Goal: Task Accomplishment & Management: Manage account settings

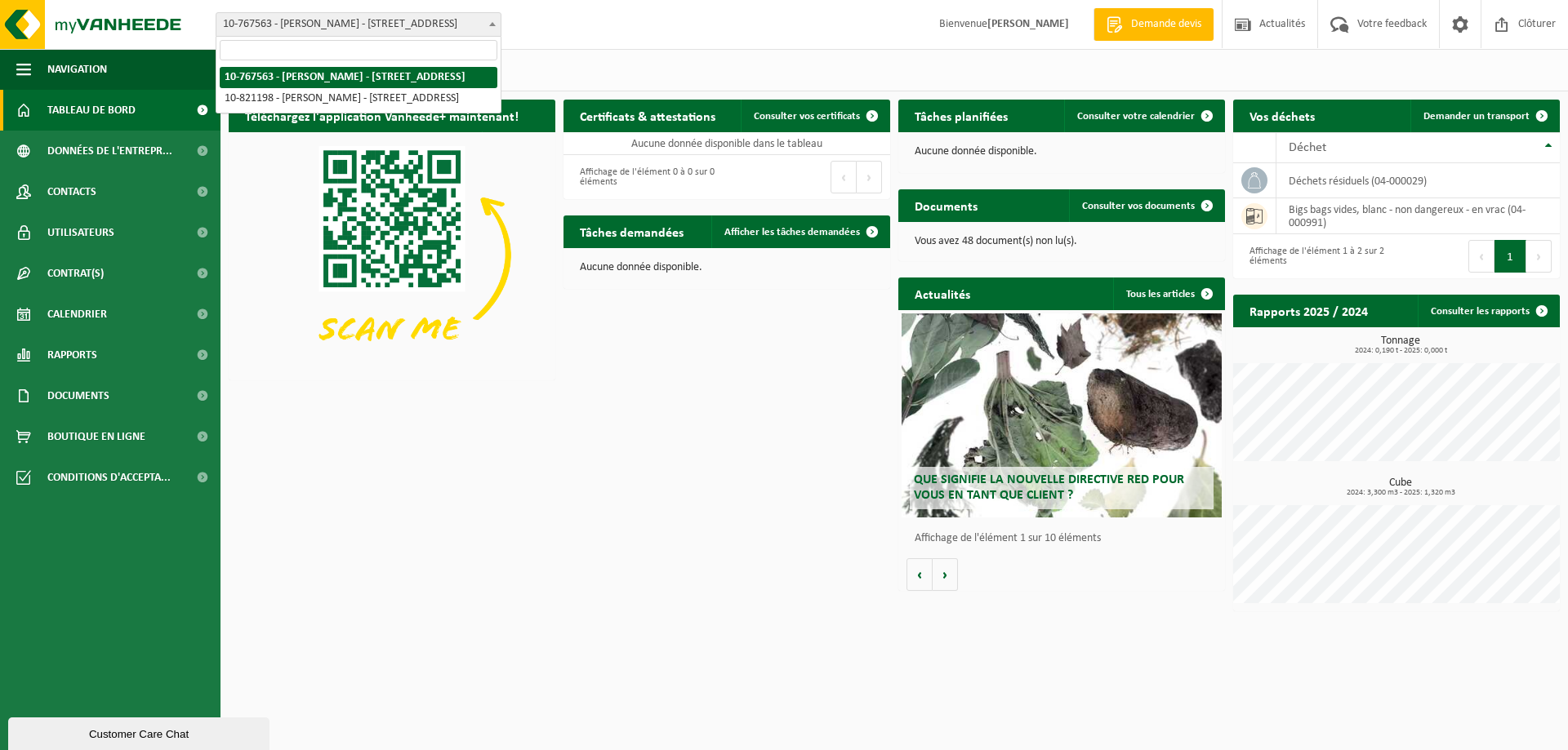
click at [419, 30] on span "10-767563 - [PERSON_NAME] - [STREET_ADDRESS]" at bounding box center [358, 24] width 284 height 23
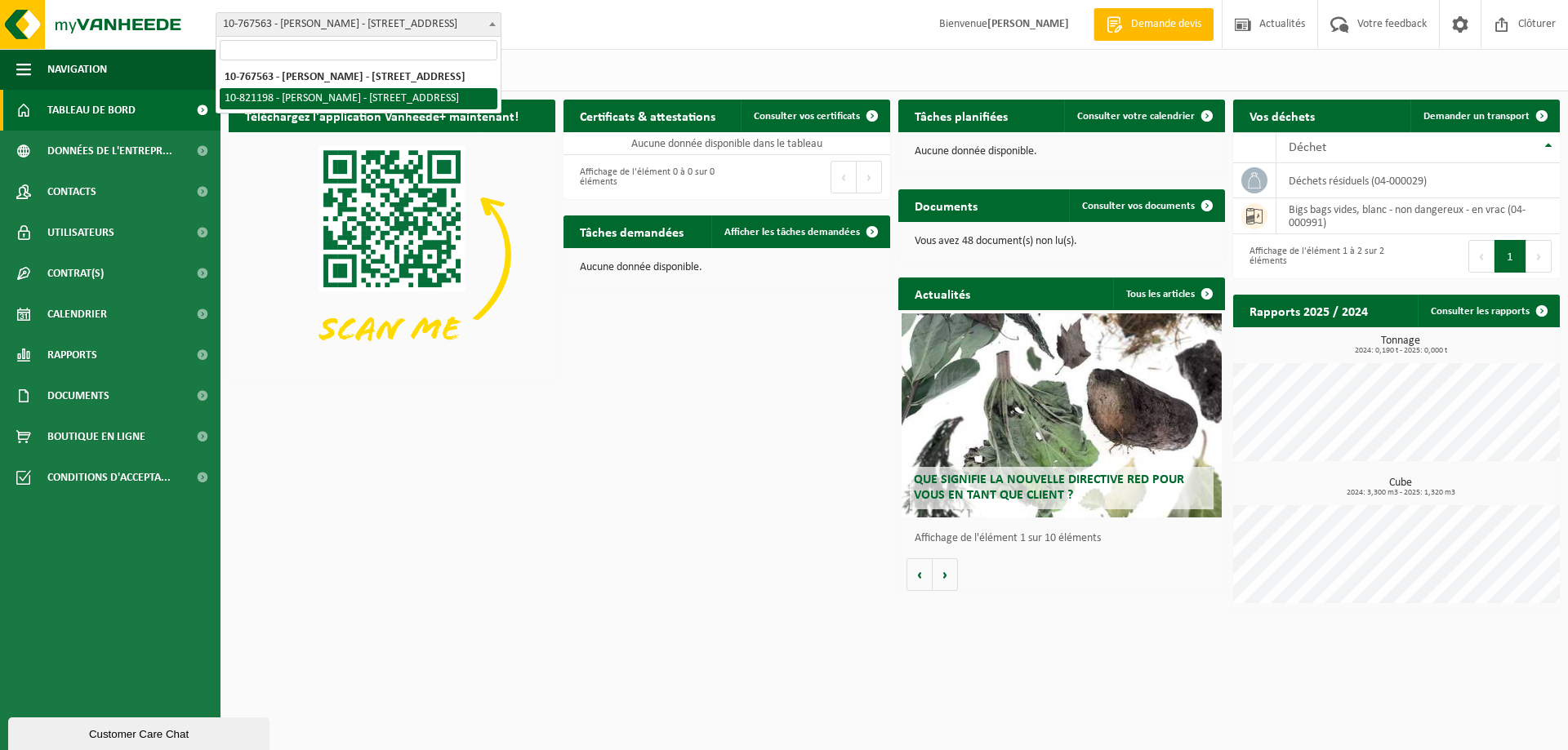
select select "39991"
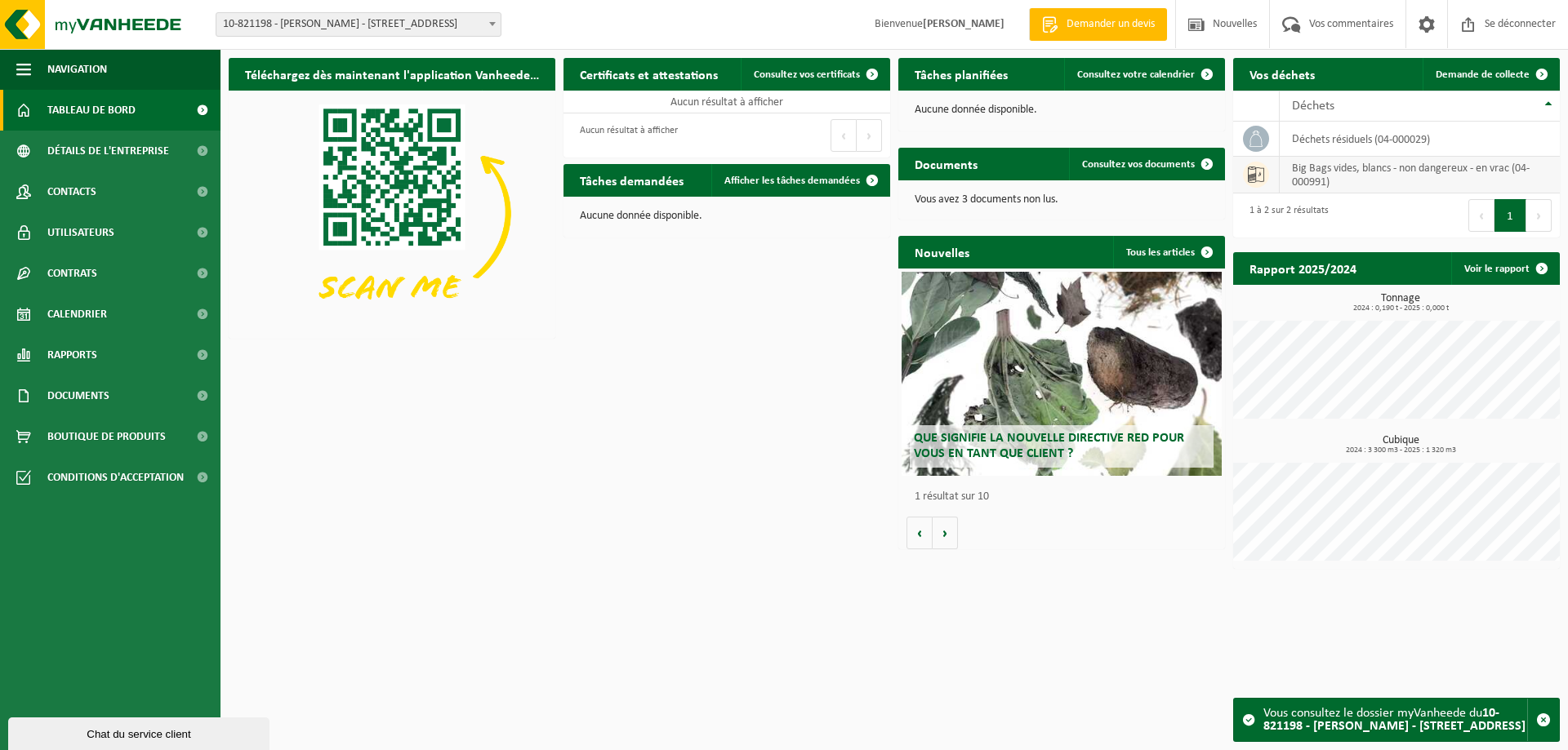
click at [1300, 179] on font "Big Bags vides, blancs - non dangereux - en vrac (04-000991)" at bounding box center [1410, 175] width 237 height 26
click at [1257, 179] on icon at bounding box center [1256, 175] width 16 height 16
click at [1260, 183] on icon at bounding box center [1256, 175] width 16 height 16
click at [1260, 182] on icon at bounding box center [1256, 175] width 16 height 16
click at [1356, 174] on font "Big Bags vides, blancs - non dangereux - en vrac (04-000991)" at bounding box center [1410, 175] width 237 height 26
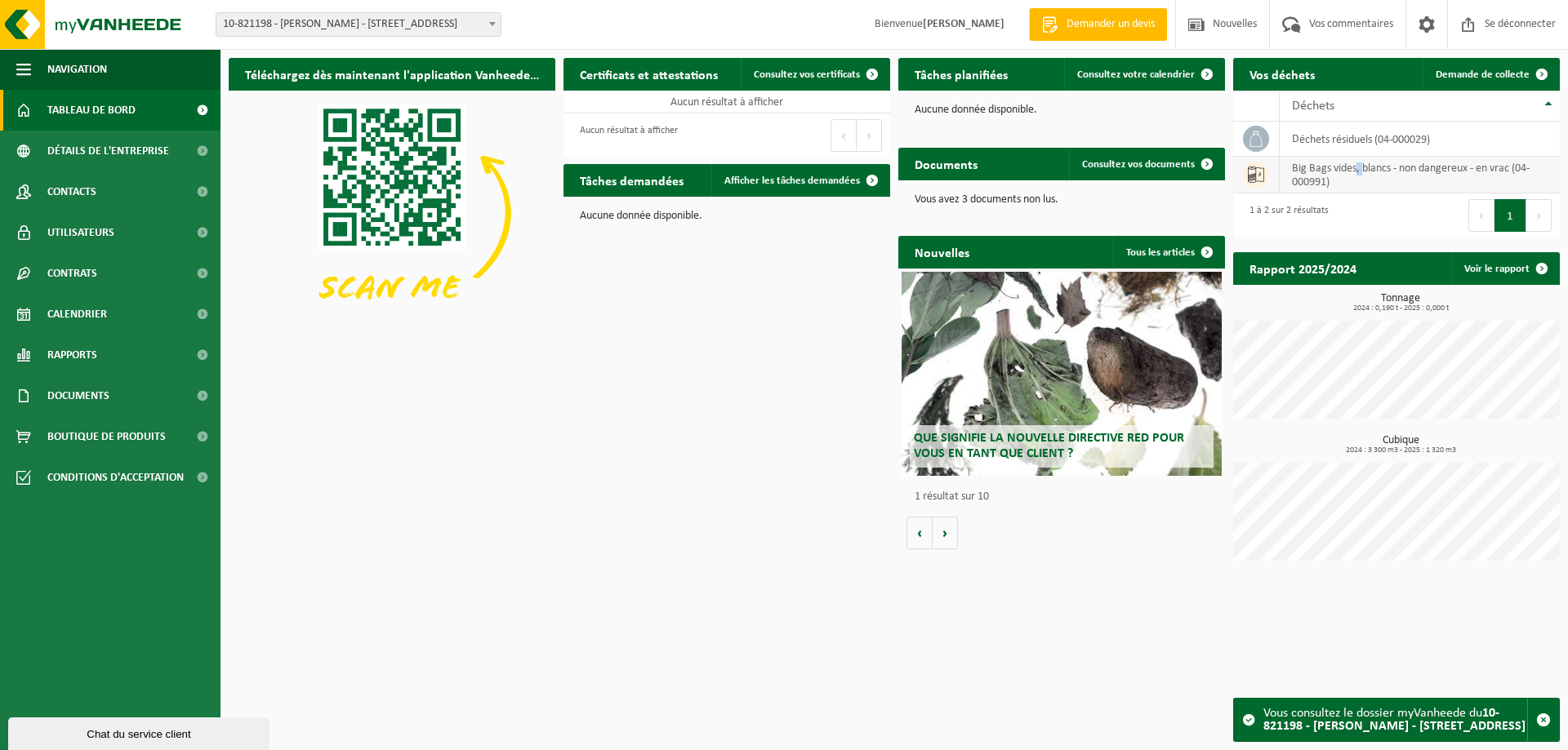
click at [1356, 174] on font "Big Bags vides, blancs - non dangereux - en vrac (04-000991)" at bounding box center [1410, 175] width 237 height 26
click at [1478, 78] on font "Demande de collecte" at bounding box center [1482, 75] width 94 height 11
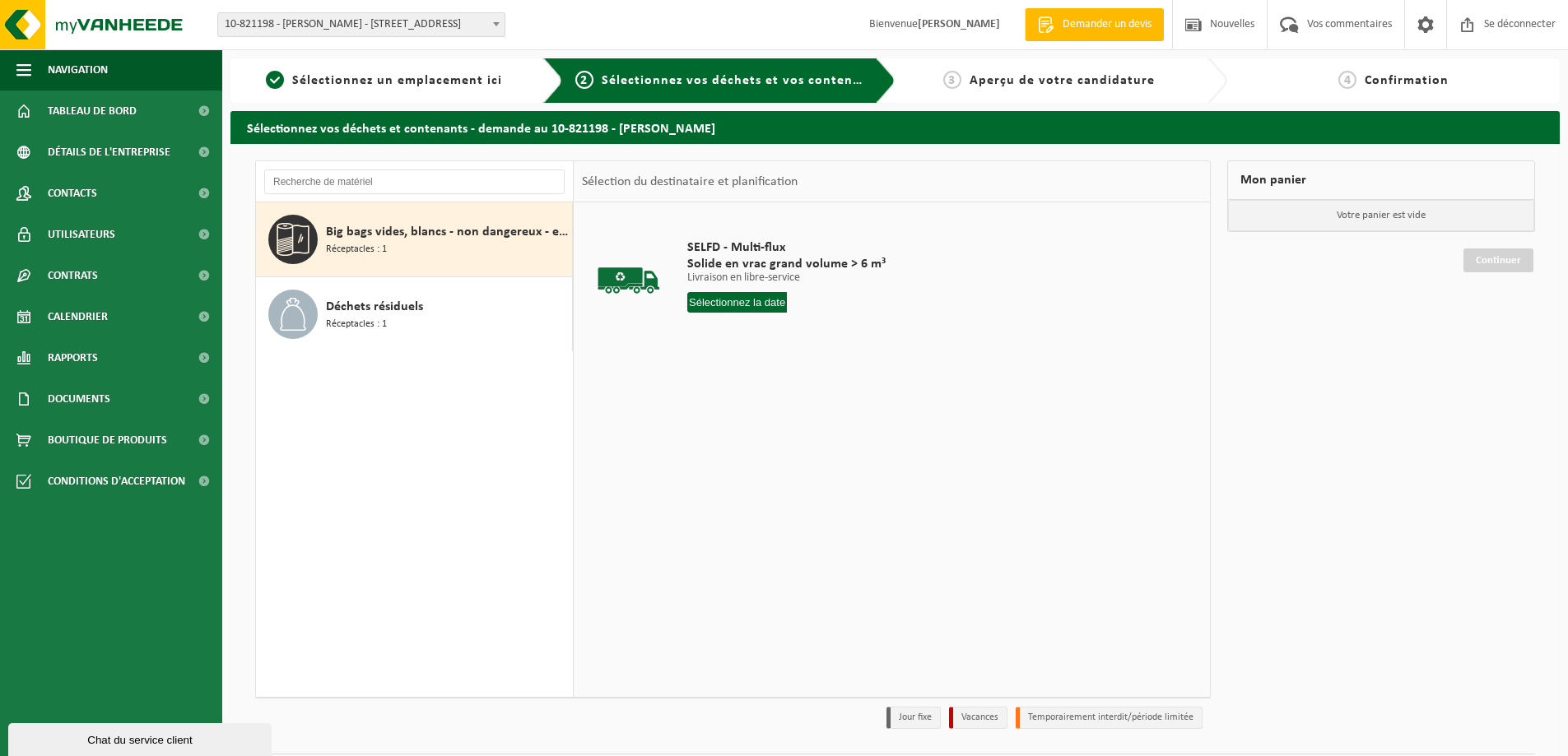
click at [367, 239] on font "Big bags vides, blancs - non dangereux - en vrac" at bounding box center [460, 232] width 268 height 13
click at [713, 307] on input "text" at bounding box center [737, 302] width 100 height 20
click at [736, 456] on div "16" at bounding box center [733, 464] width 30 height 27
type input "Van 2025-09-16"
click at [743, 369] on font "Dans le panier" at bounding box center [733, 365] width 64 height 11
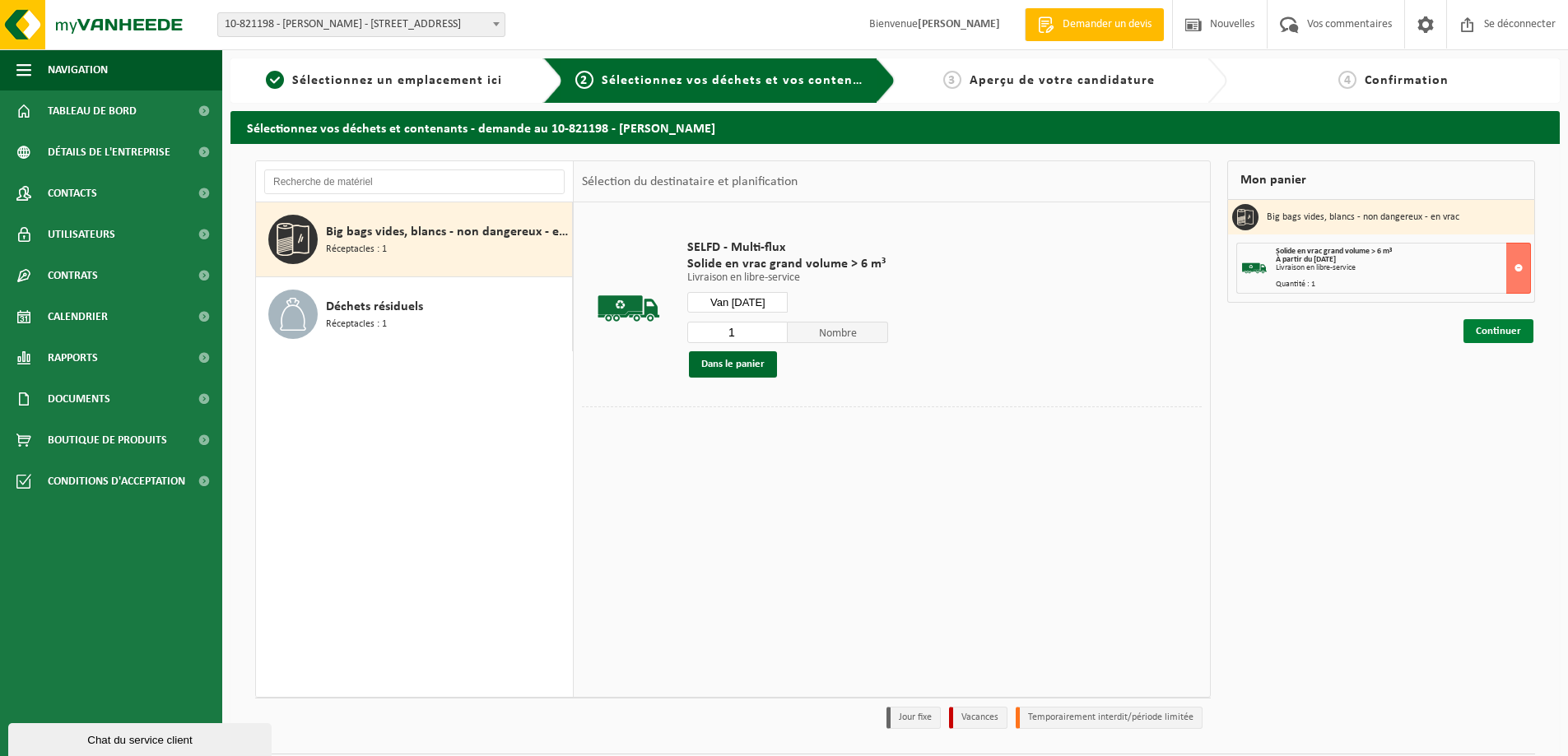
click at [1490, 329] on font "Continuer" at bounding box center [1498, 331] width 45 height 11
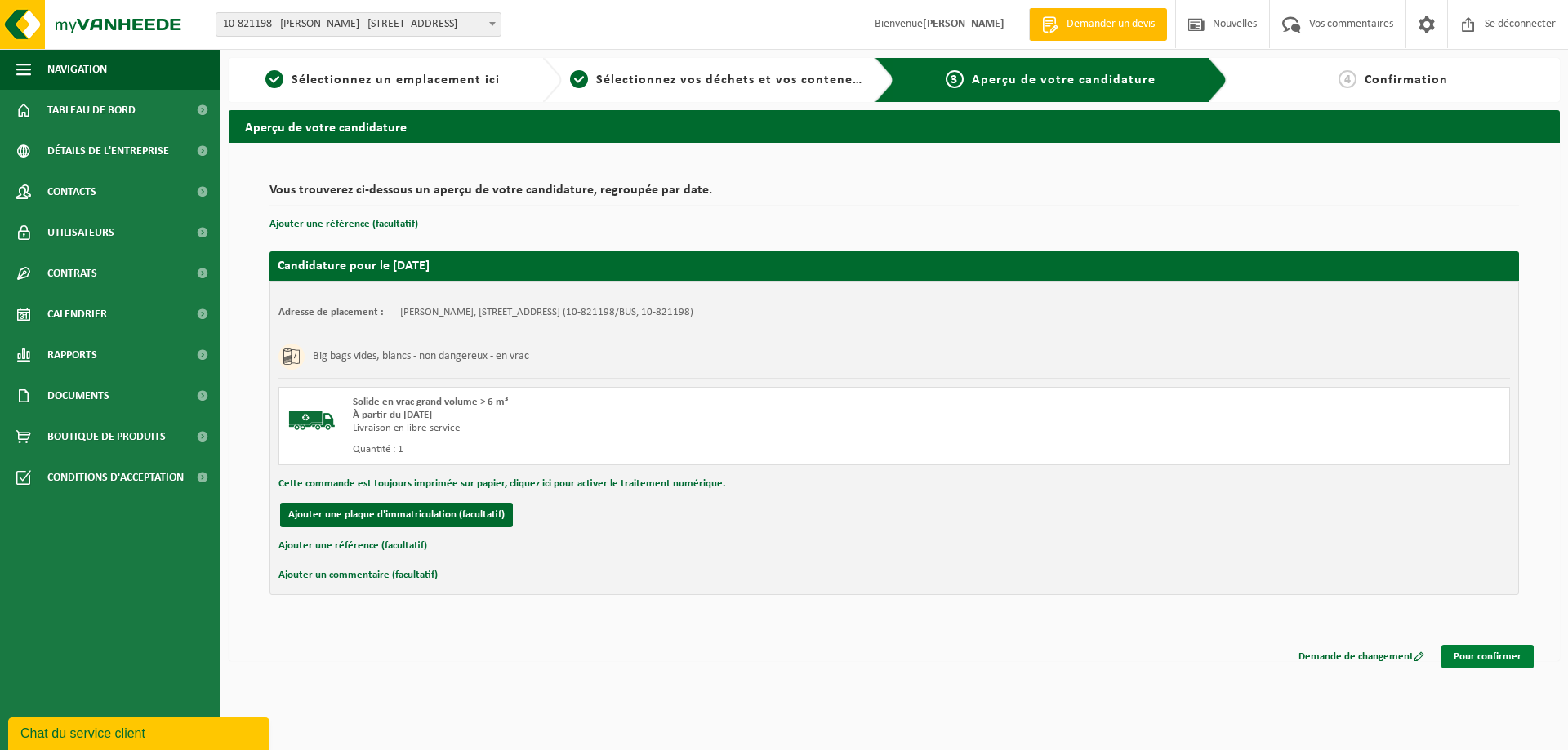
click at [1501, 666] on link "Pour confirmer" at bounding box center [1486, 657] width 93 height 24
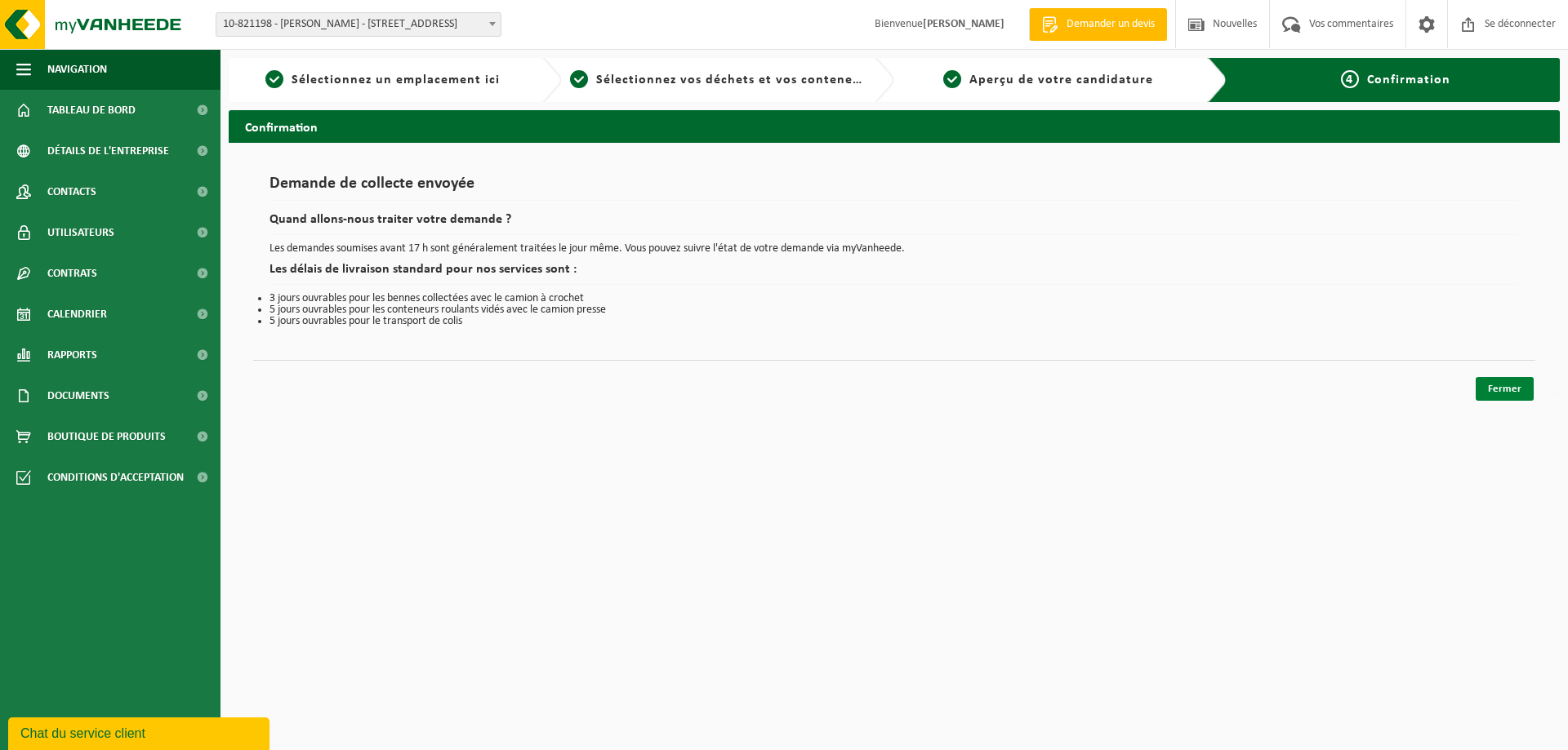
click at [1501, 392] on font "Fermer" at bounding box center [1504, 389] width 34 height 11
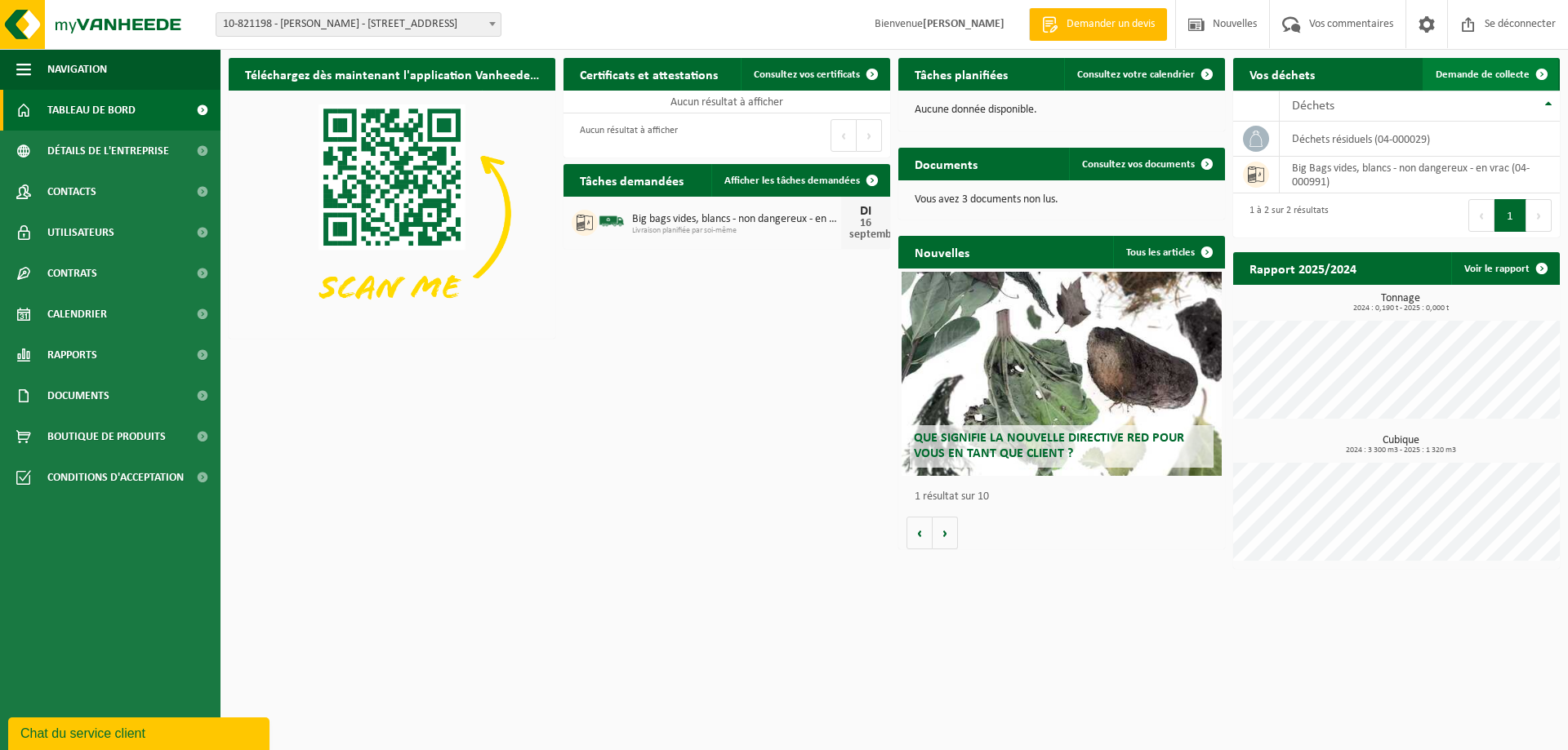
click at [1450, 79] on font "Demande de collecte" at bounding box center [1482, 75] width 94 height 11
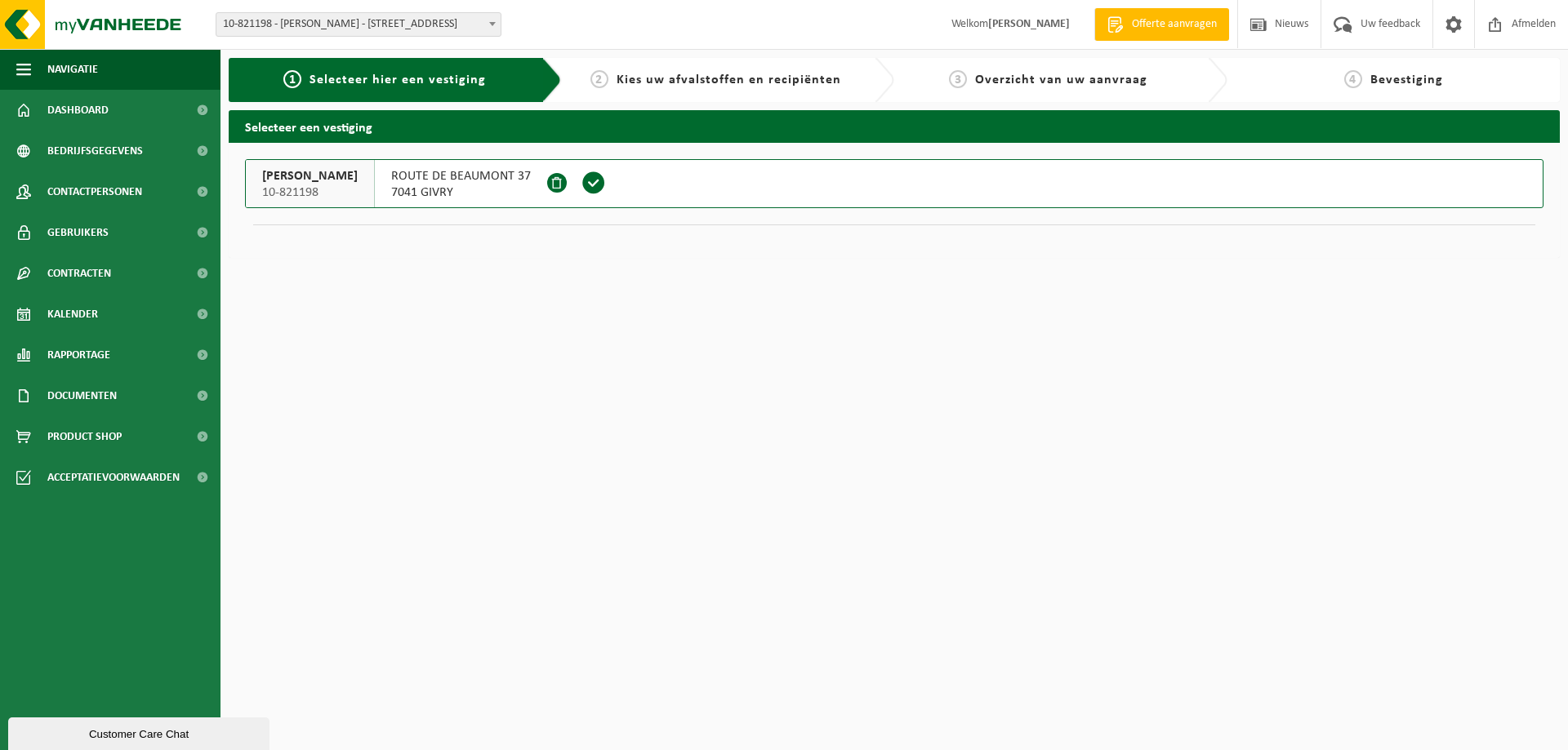
click at [321, 186] on span "10-821198" at bounding box center [310, 192] width 95 height 16
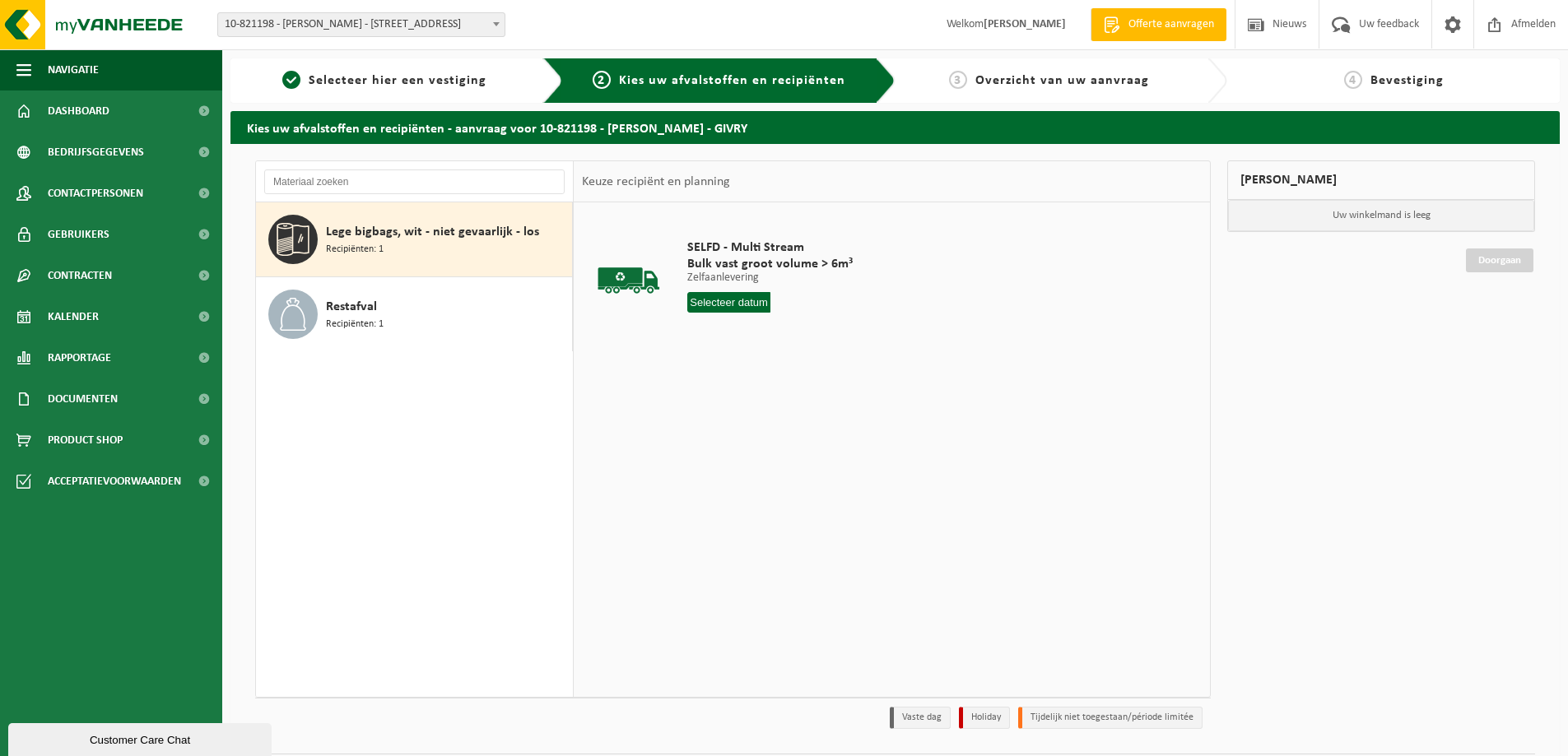
click at [368, 248] on span "Recipiënten: 1" at bounding box center [355, 249] width 57 height 16
click at [330, 240] on span "Lege bigbags, wit - niet gevaarlijk - los" at bounding box center [432, 232] width 213 height 19
click at [273, 241] on span at bounding box center [293, 239] width 49 height 49
click at [736, 300] on input "text" at bounding box center [729, 302] width 83 height 20
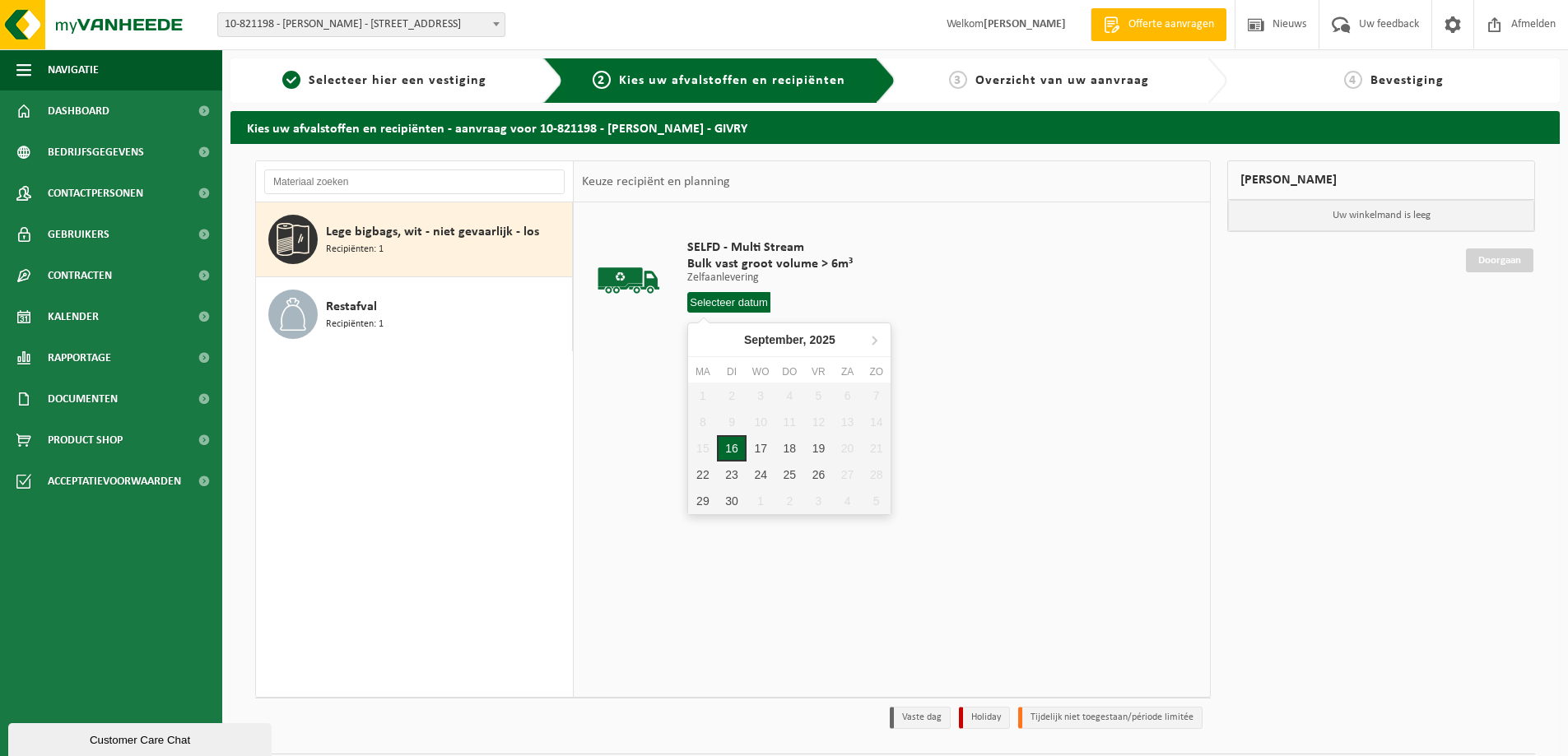
click at [739, 451] on div "16" at bounding box center [730, 449] width 29 height 27
type input "Van [DATE]"
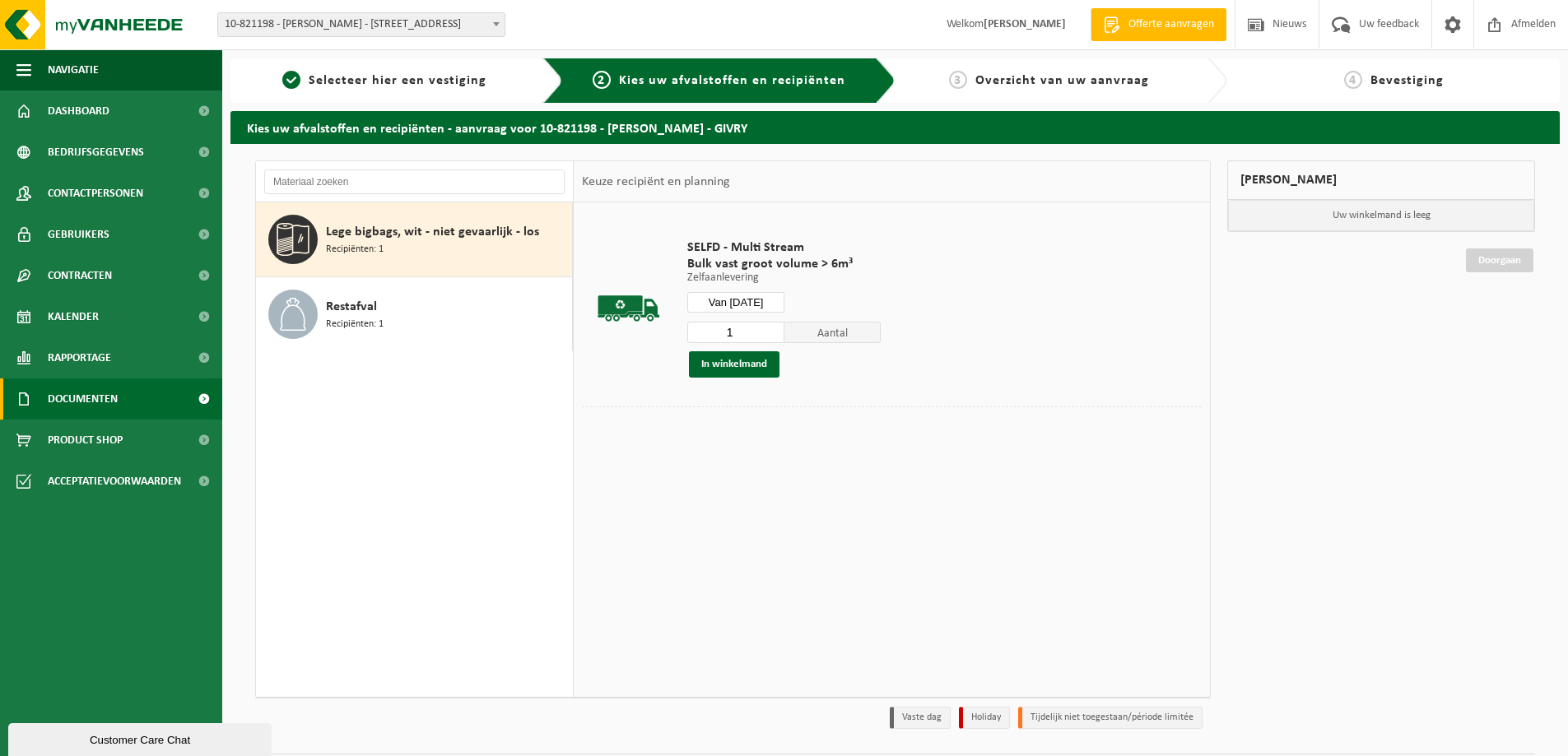
click at [111, 398] on span "Documenten" at bounding box center [83, 399] width 70 height 42
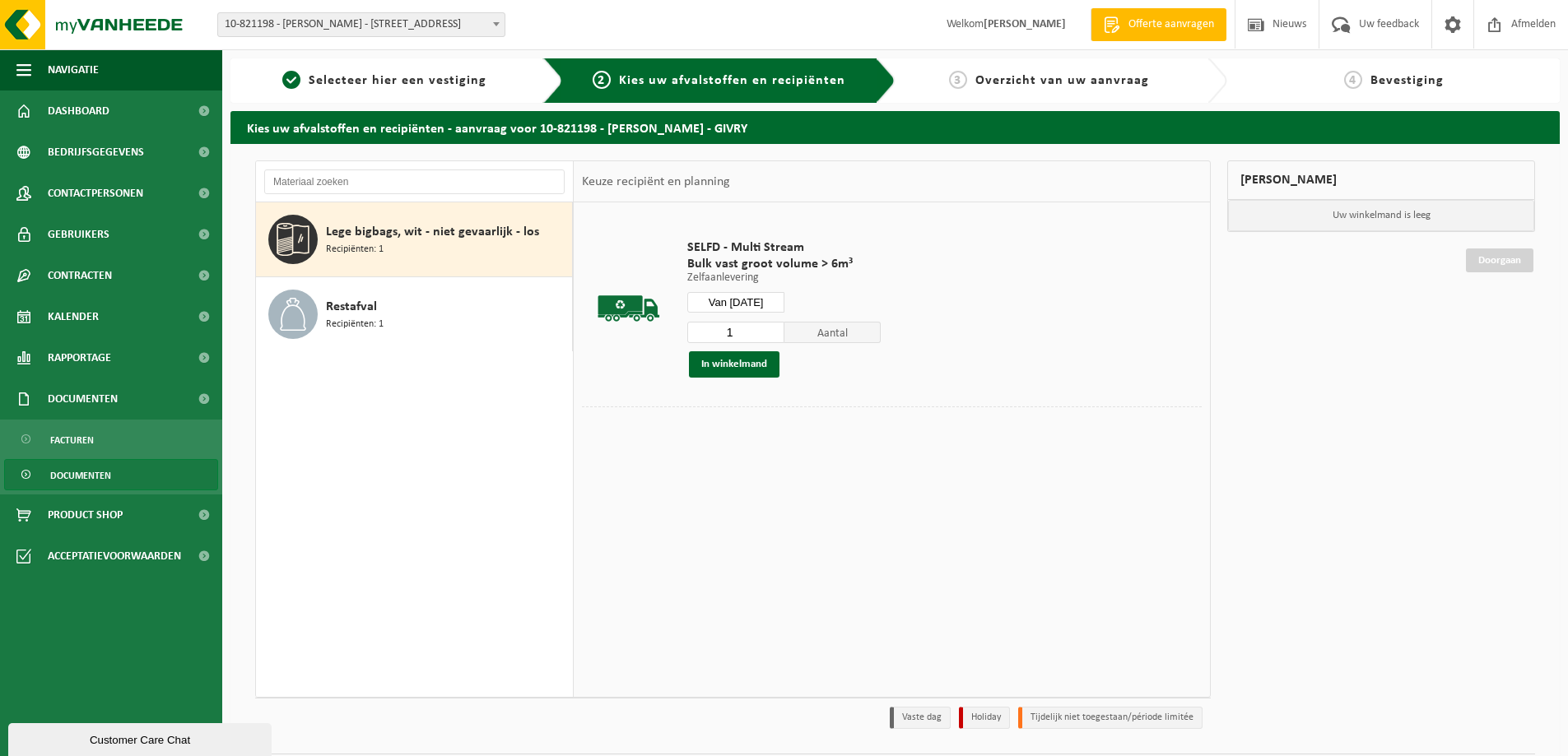
click at [103, 480] on span "Documenten" at bounding box center [80, 475] width 61 height 31
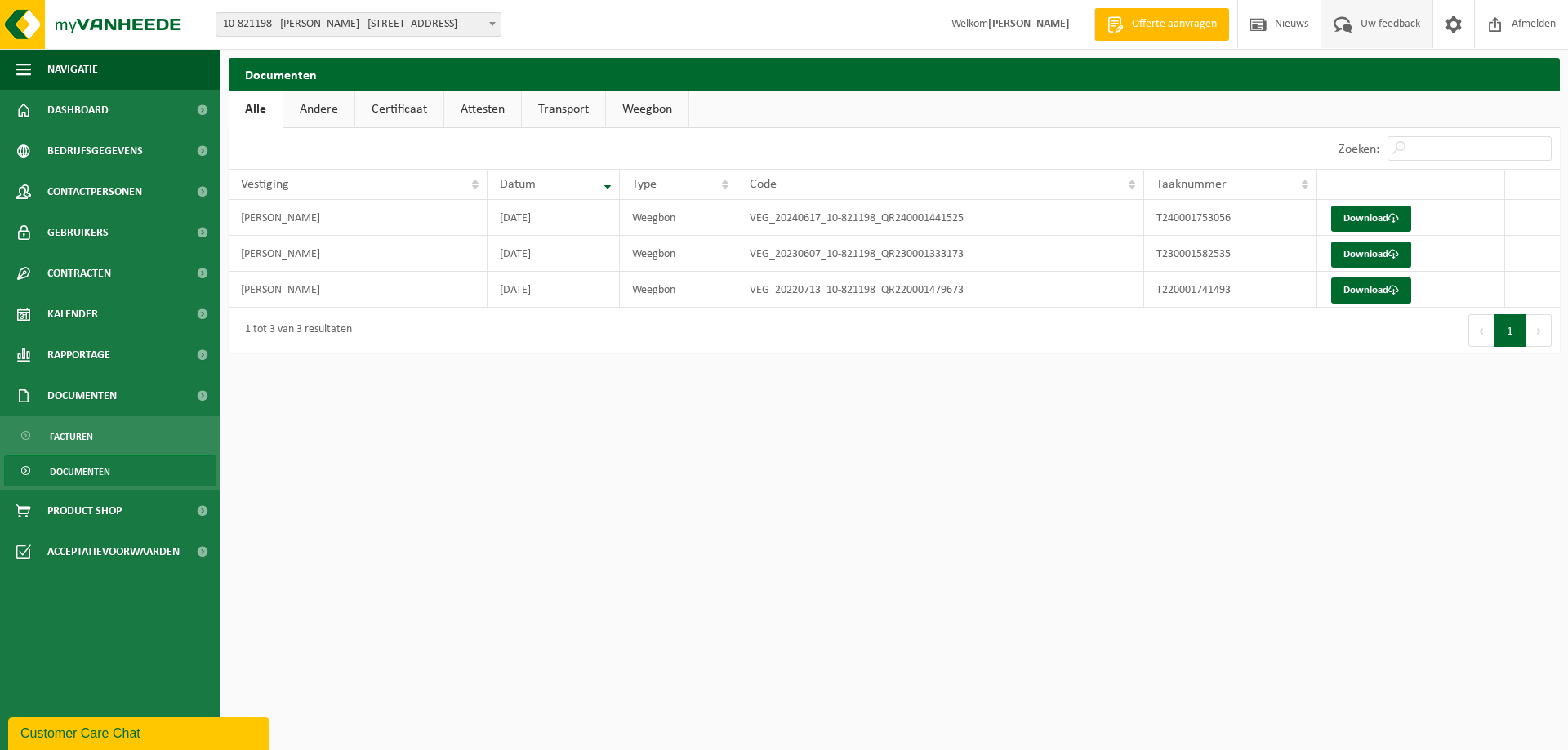
click at [1394, 23] on span "Uw feedback" at bounding box center [1390, 24] width 68 height 49
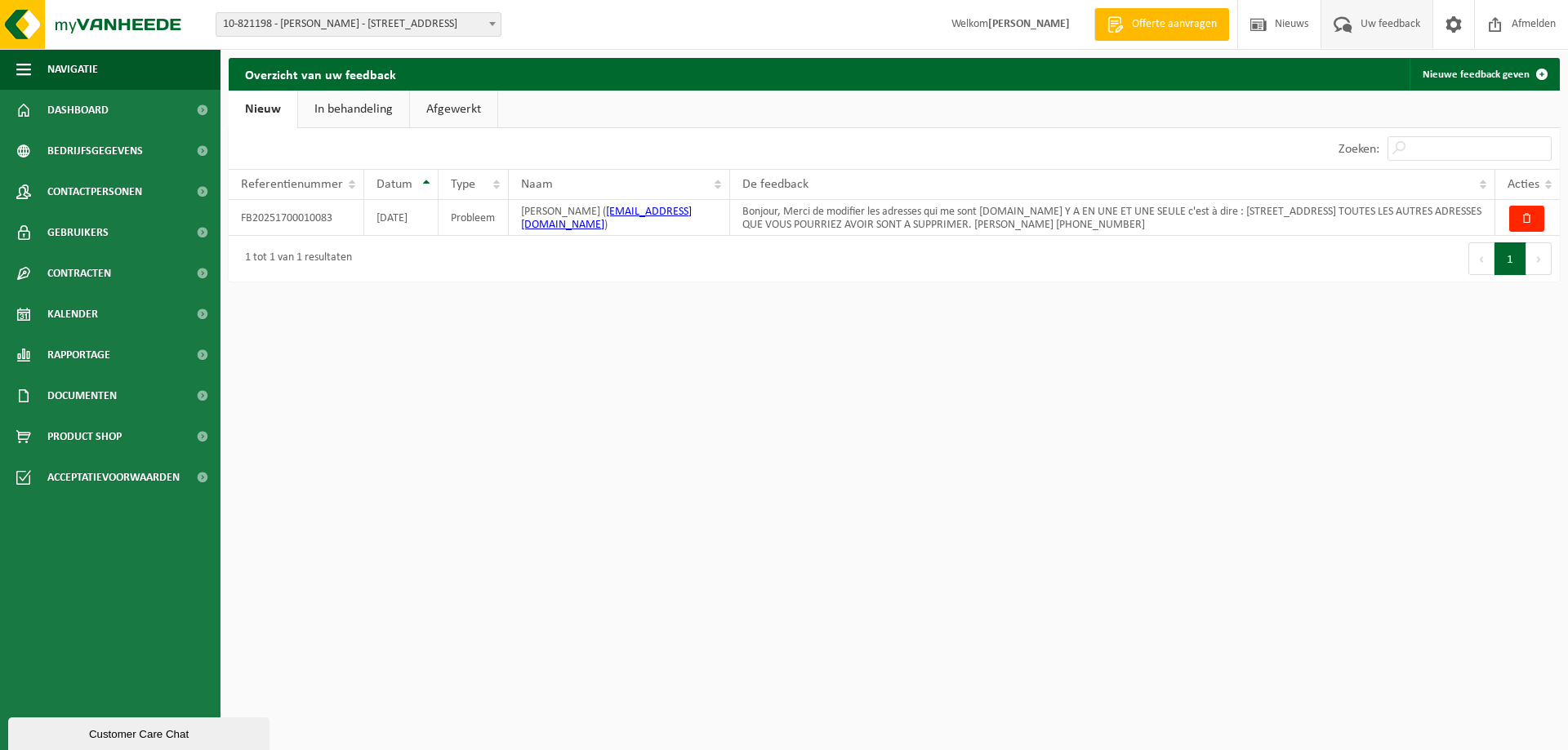
click at [1396, 22] on span "Uw feedback" at bounding box center [1390, 24] width 68 height 49
click at [436, 19] on span "10-821198 - [PERSON_NAME] - [STREET_ADDRESS]" at bounding box center [358, 24] width 284 height 23
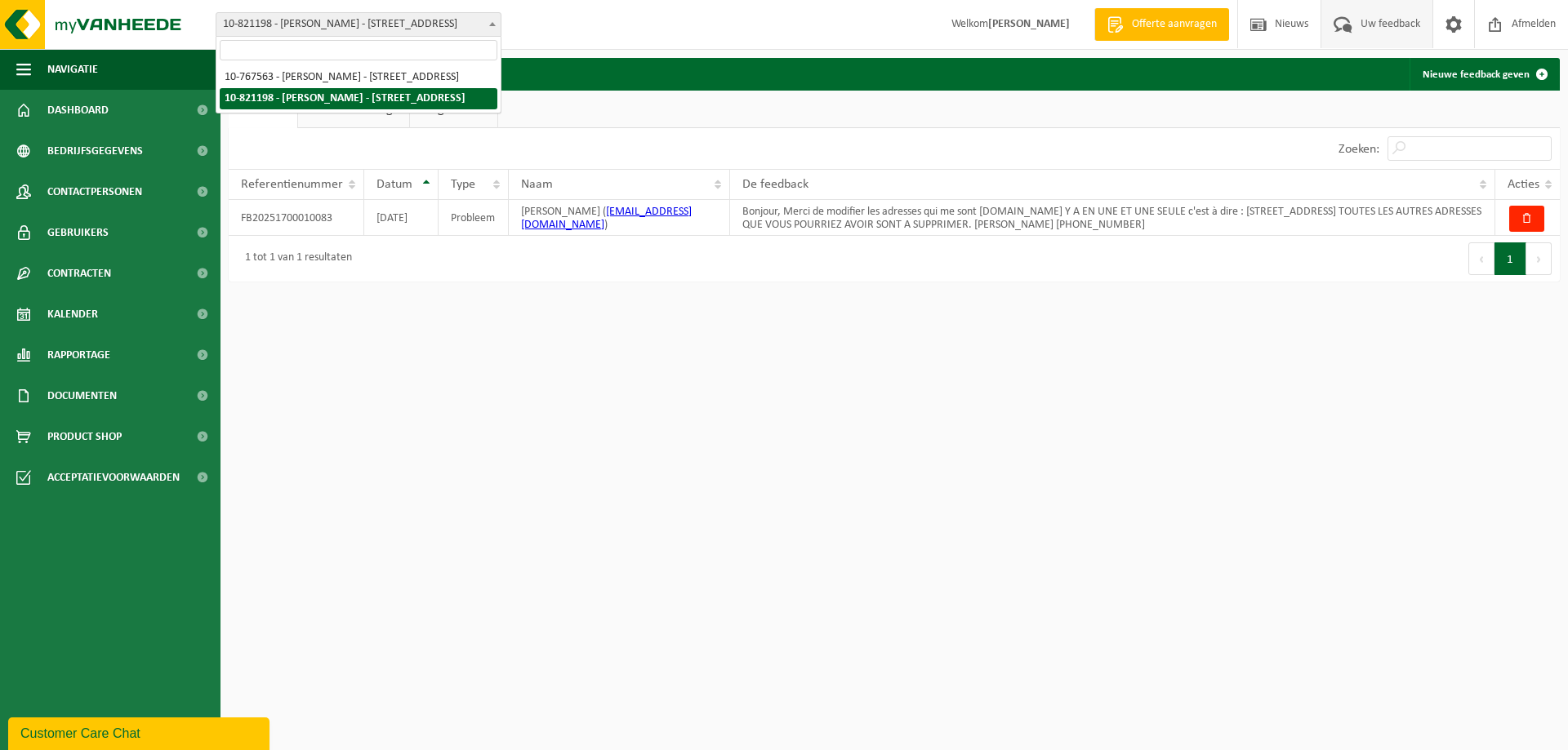
click at [290, 26] on span "10-821198 - [PERSON_NAME] - [STREET_ADDRESS]" at bounding box center [358, 24] width 284 height 23
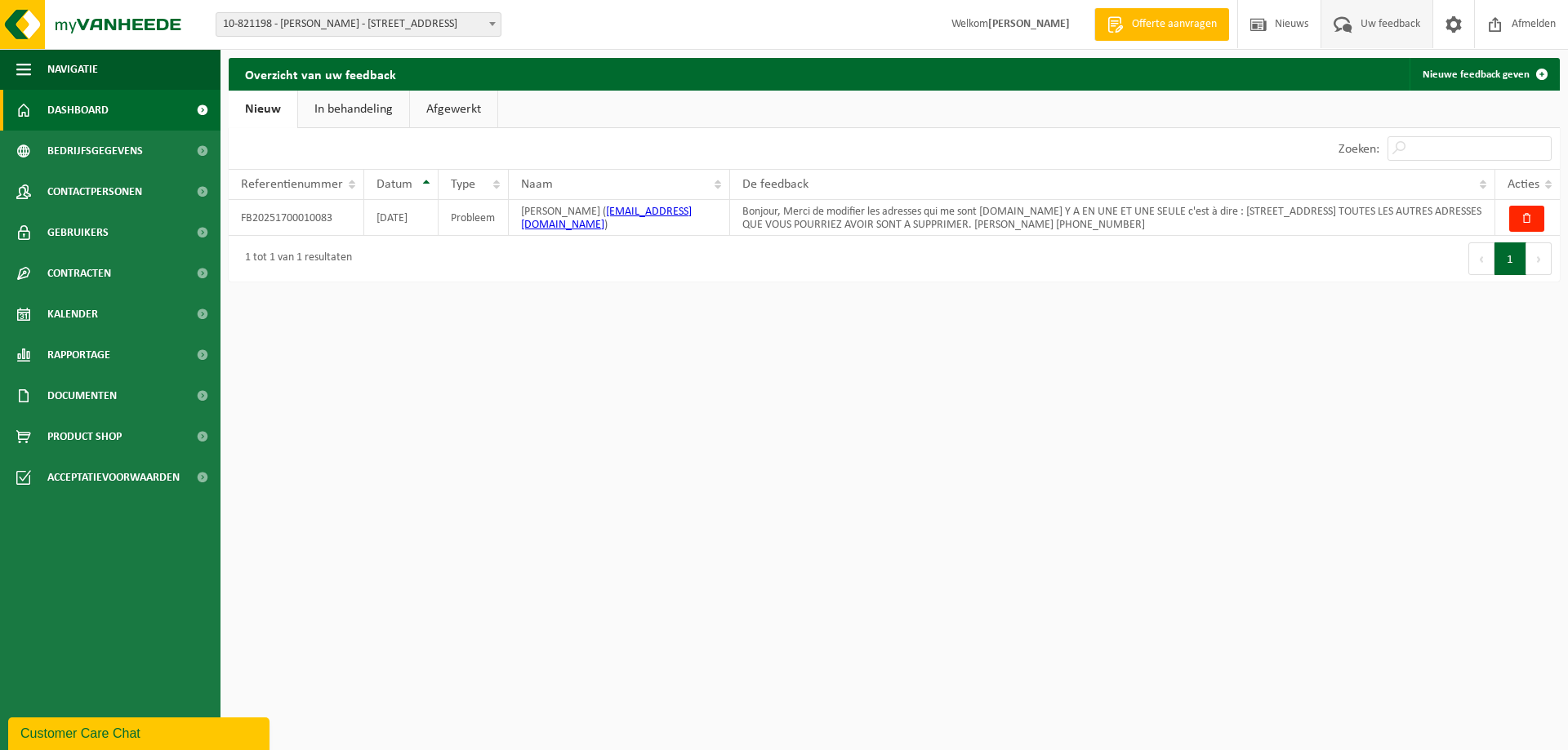
click at [97, 112] on span "Dashboard" at bounding box center [78, 110] width 61 height 41
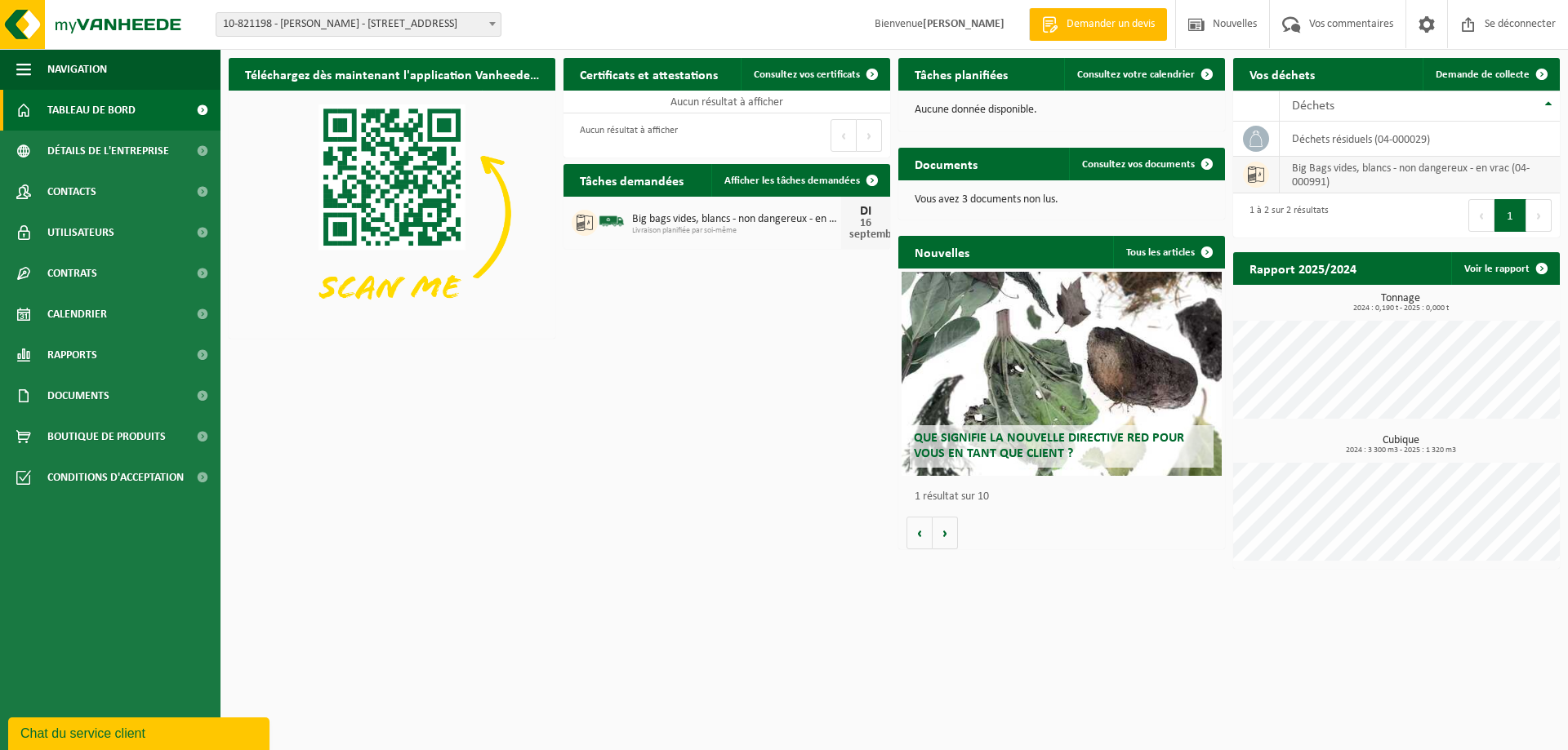
click at [1318, 176] on font "Big Bags vides, blancs - non dangereux - en vrac (04-000991)" at bounding box center [1410, 175] width 237 height 26
click at [1260, 176] on icon at bounding box center [1256, 175] width 16 height 16
click at [1256, 130] on span at bounding box center [1256, 138] width 27 height 27
click at [1253, 141] on icon at bounding box center [1256, 139] width 16 height 16
click at [1259, 174] on icon at bounding box center [1256, 175] width 16 height 16
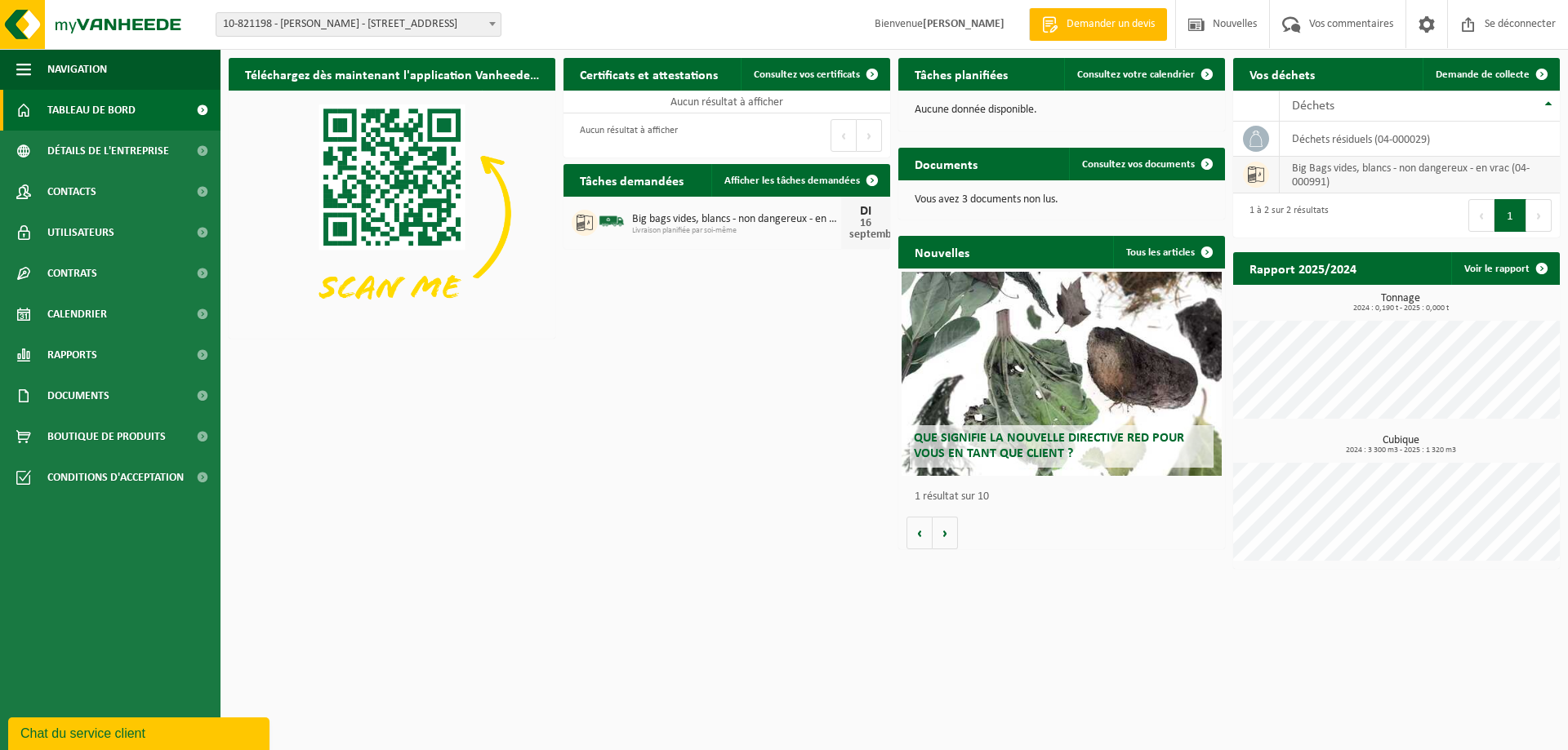
click at [1259, 170] on icon at bounding box center [1256, 175] width 16 height 16
click at [1141, 160] on font "Consultez vos documents" at bounding box center [1138, 165] width 113 height 11
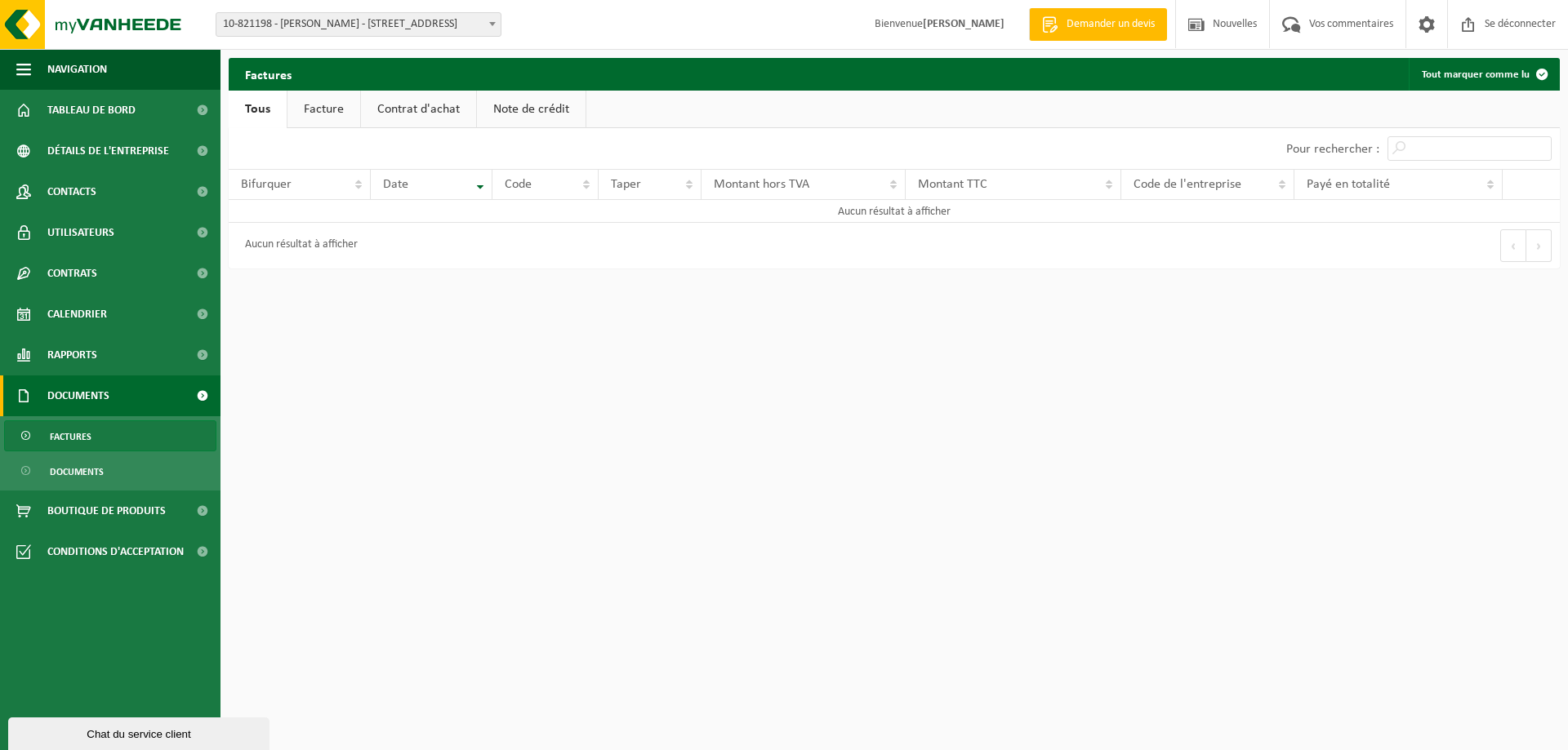
click at [332, 114] on font "Facture" at bounding box center [324, 109] width 40 height 13
click at [411, 114] on font "Contrat d'achat" at bounding box center [419, 109] width 82 height 13
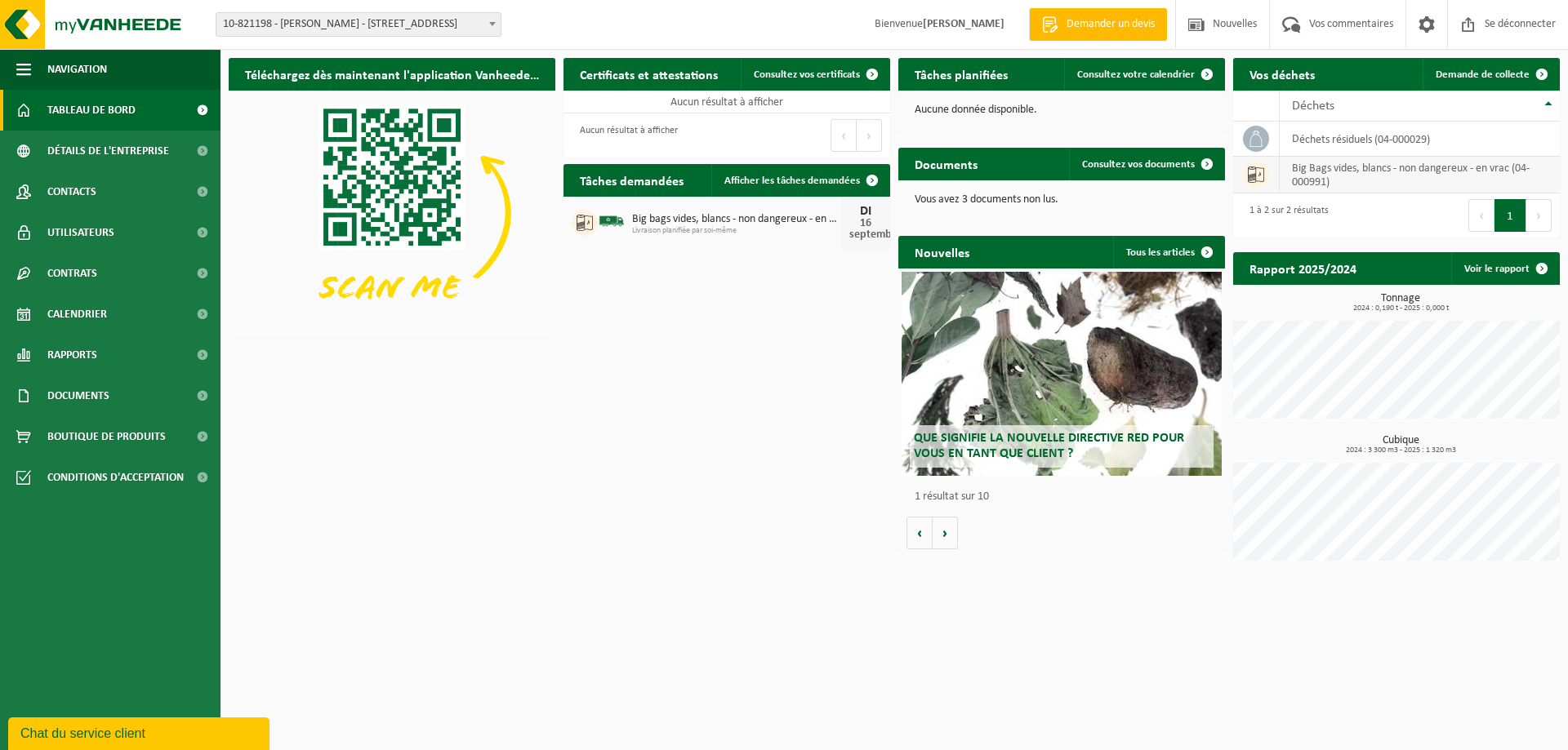
click at [1256, 176] on icon at bounding box center [1256, 175] width 16 height 16
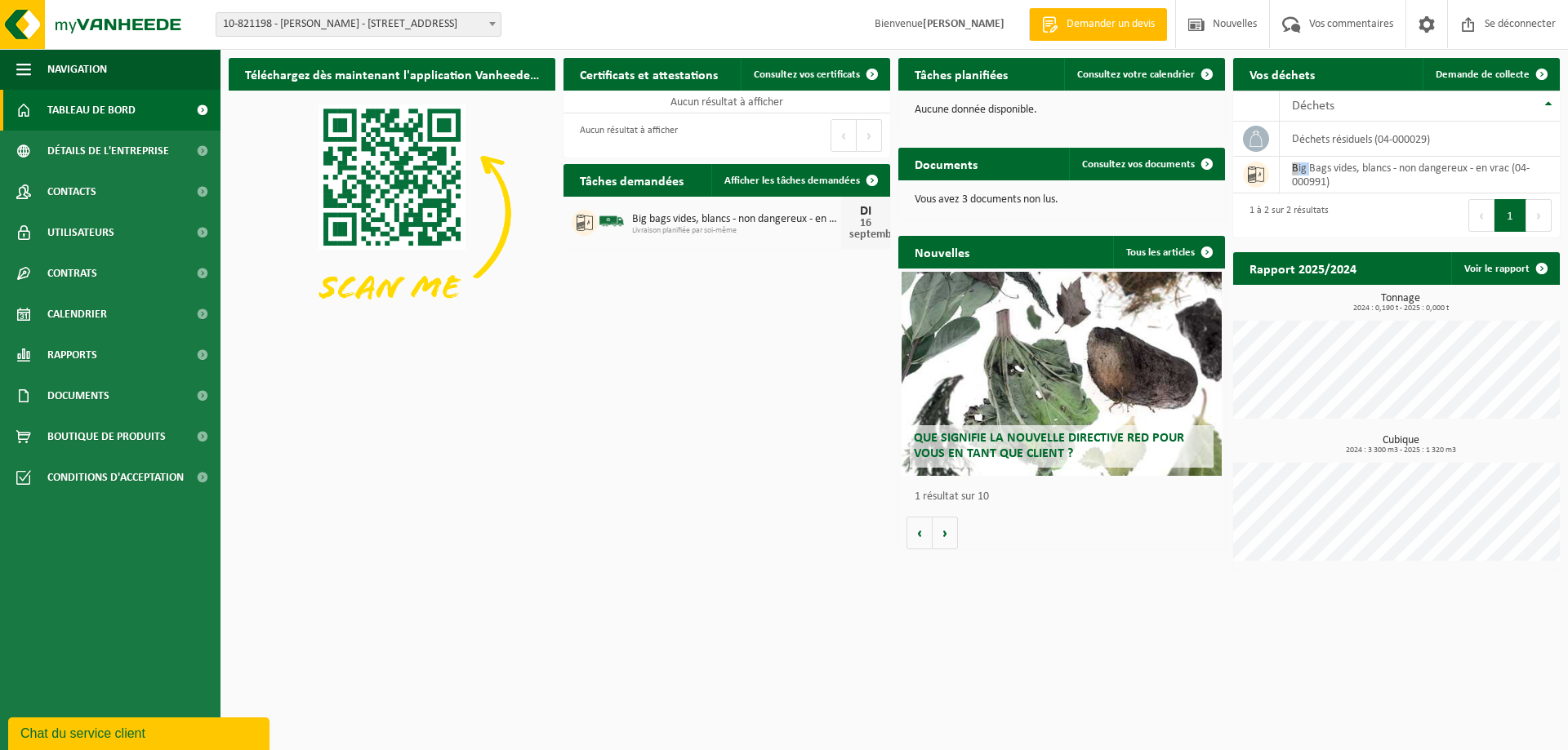
click at [613, 221] on img at bounding box center [612, 221] width 27 height 27
click at [826, 178] on font "Afficher les tâches demandées" at bounding box center [792, 181] width 136 height 11
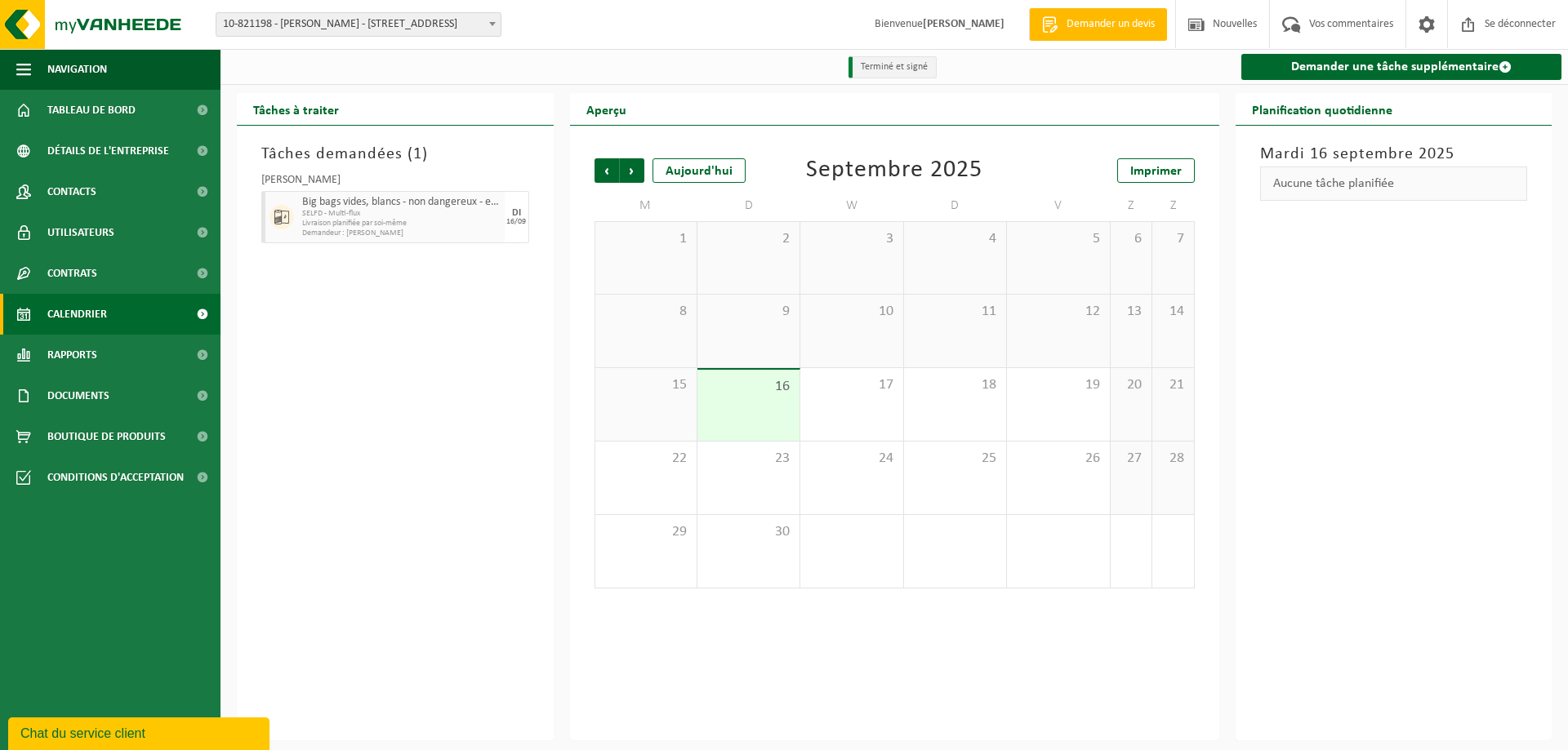
click at [378, 221] on font "Livraison planifiée par soi-même" at bounding box center [354, 223] width 104 height 9
click at [314, 172] on div "[PERSON_NAME] Big bags vides, blancs - non dangereux - en vrac SELFD - Multi-fl…" at bounding box center [395, 206] width 284 height 79
click at [289, 215] on span at bounding box center [281, 217] width 25 height 25
click at [286, 215] on icon at bounding box center [282, 217] width 15 height 15
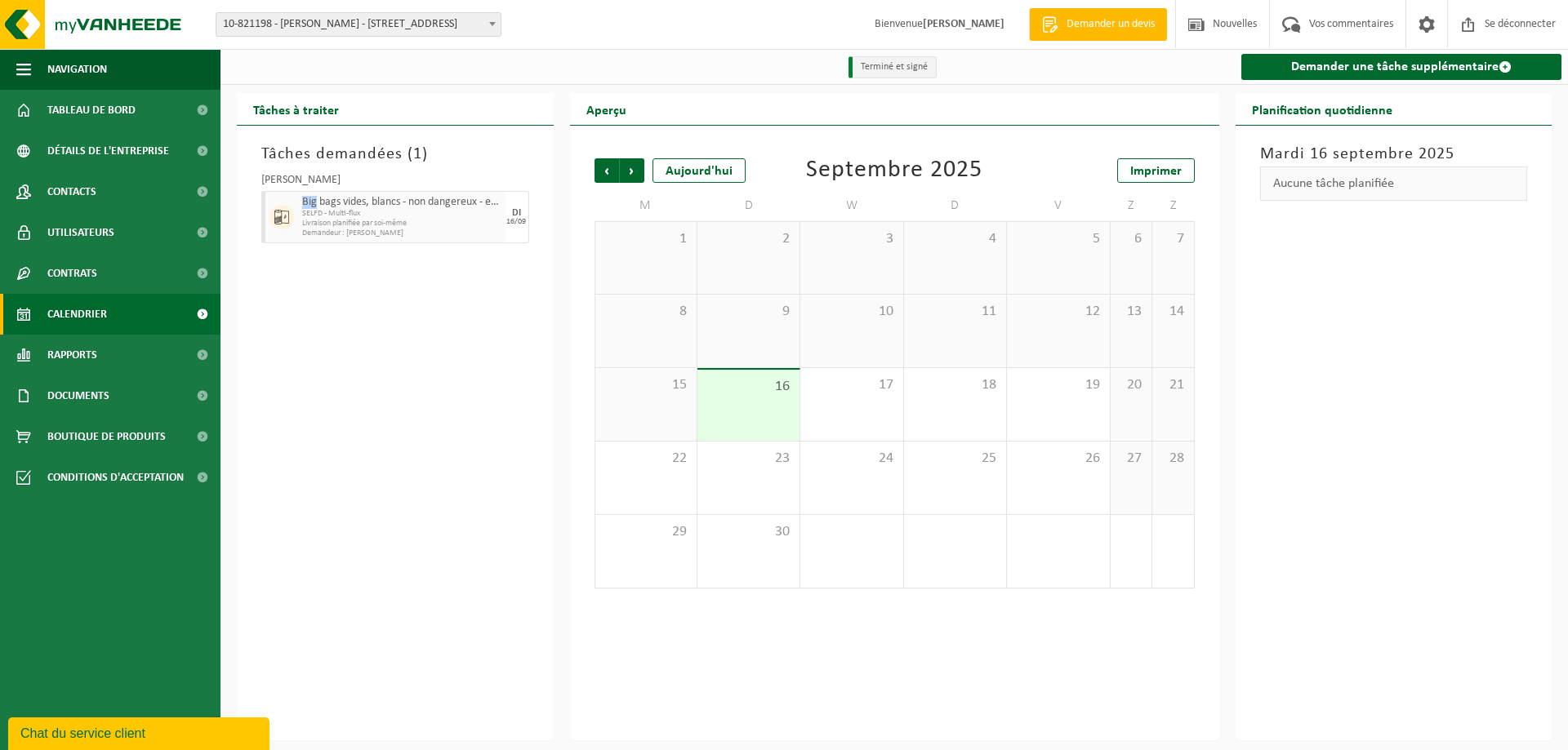
click at [285, 215] on icon at bounding box center [282, 217] width 15 height 15
click at [495, 26] on b at bounding box center [492, 24] width 6 height 4
click at [767, 406] on div "16" at bounding box center [747, 406] width 102 height 71
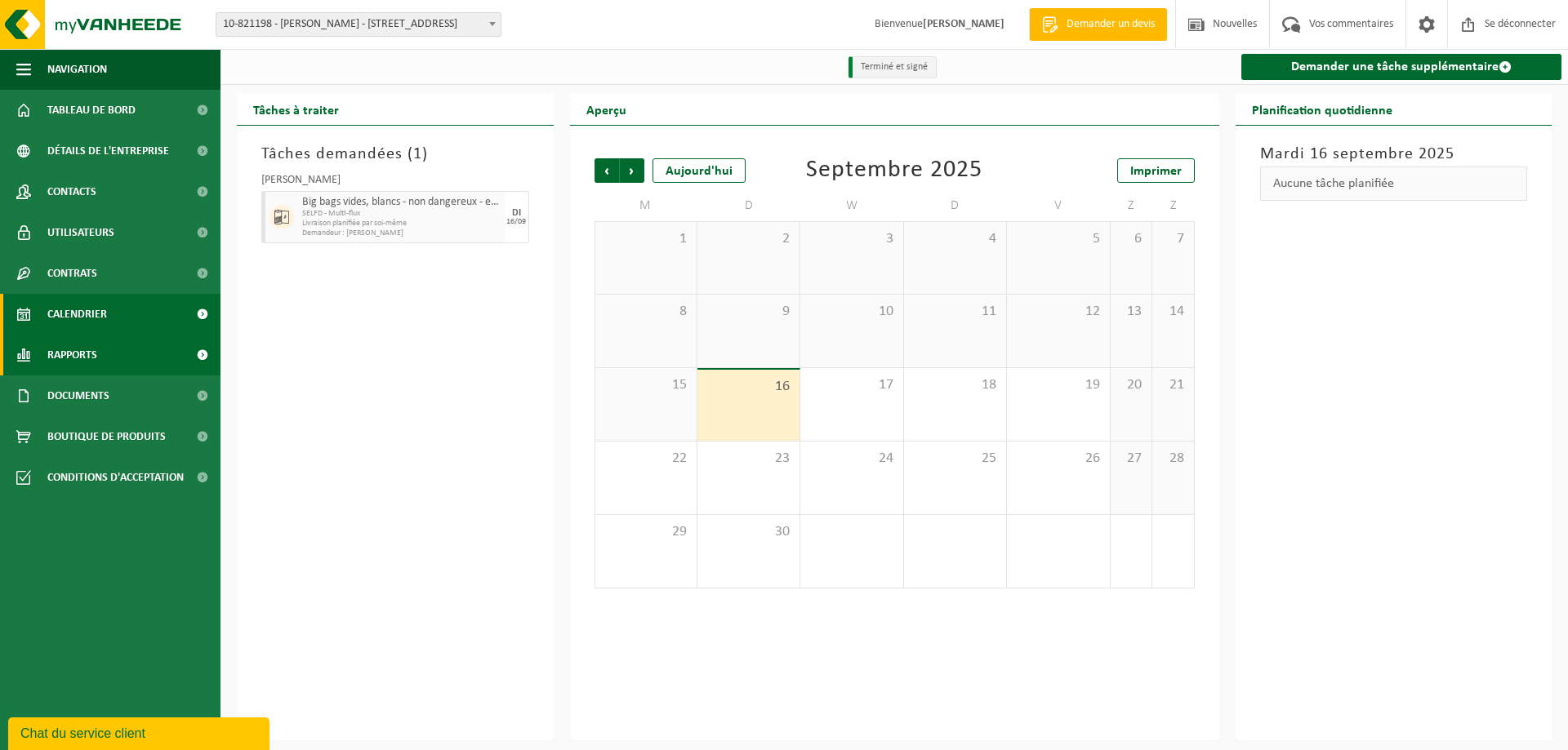
click at [104, 360] on link "Rapports" at bounding box center [110, 355] width 221 height 41
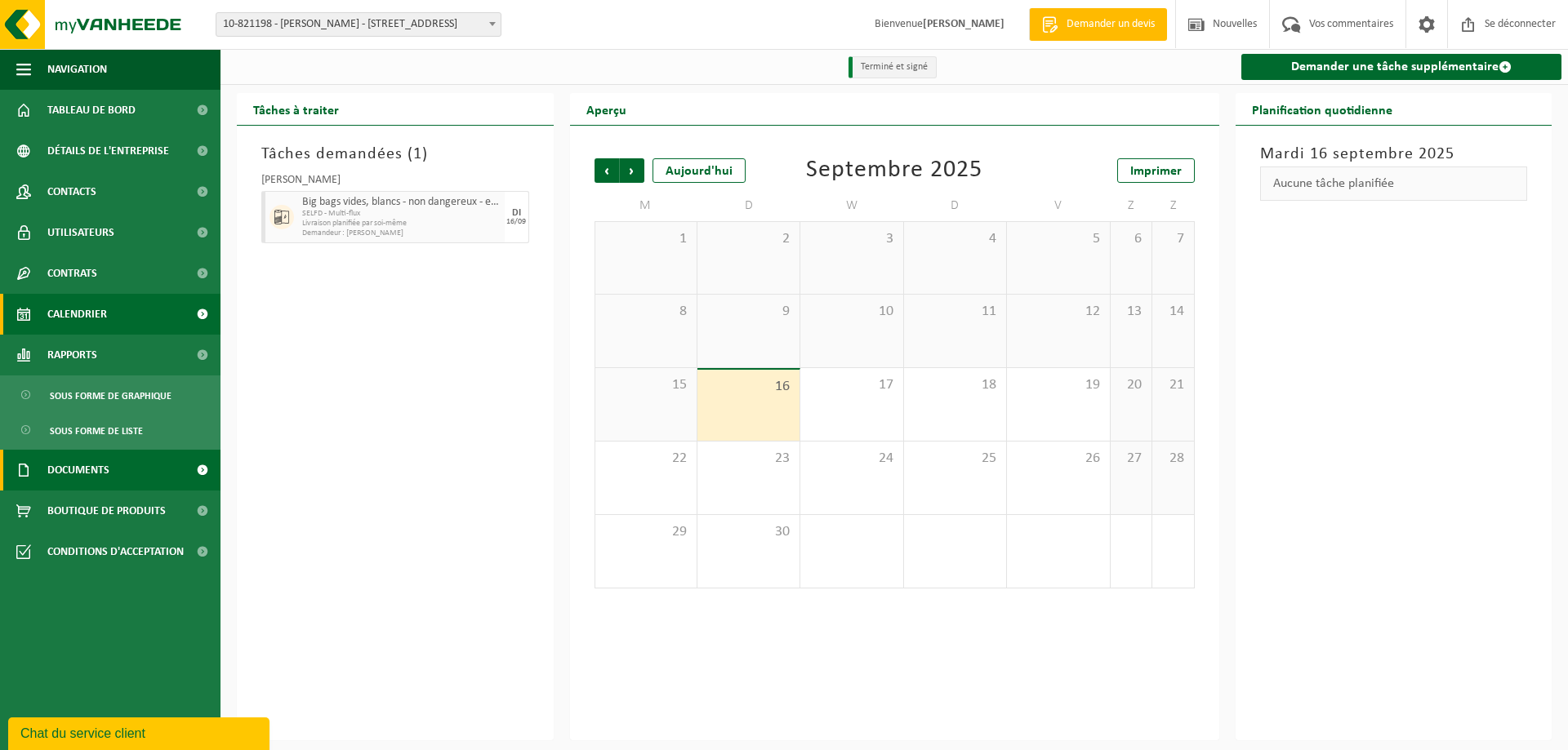
click at [94, 459] on span "Documents" at bounding box center [79, 470] width 62 height 41
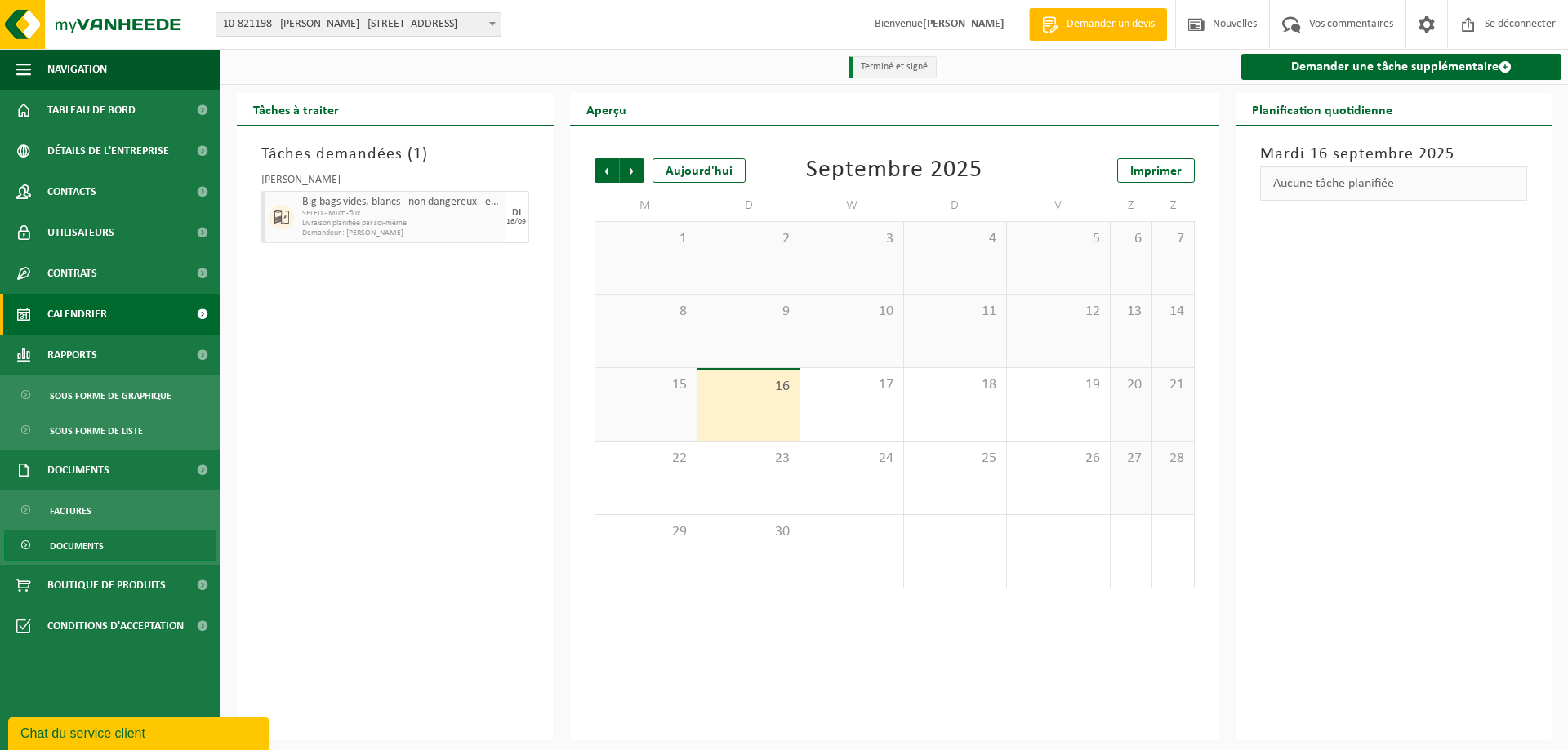
click at [76, 555] on span "Documents" at bounding box center [76, 546] width 54 height 31
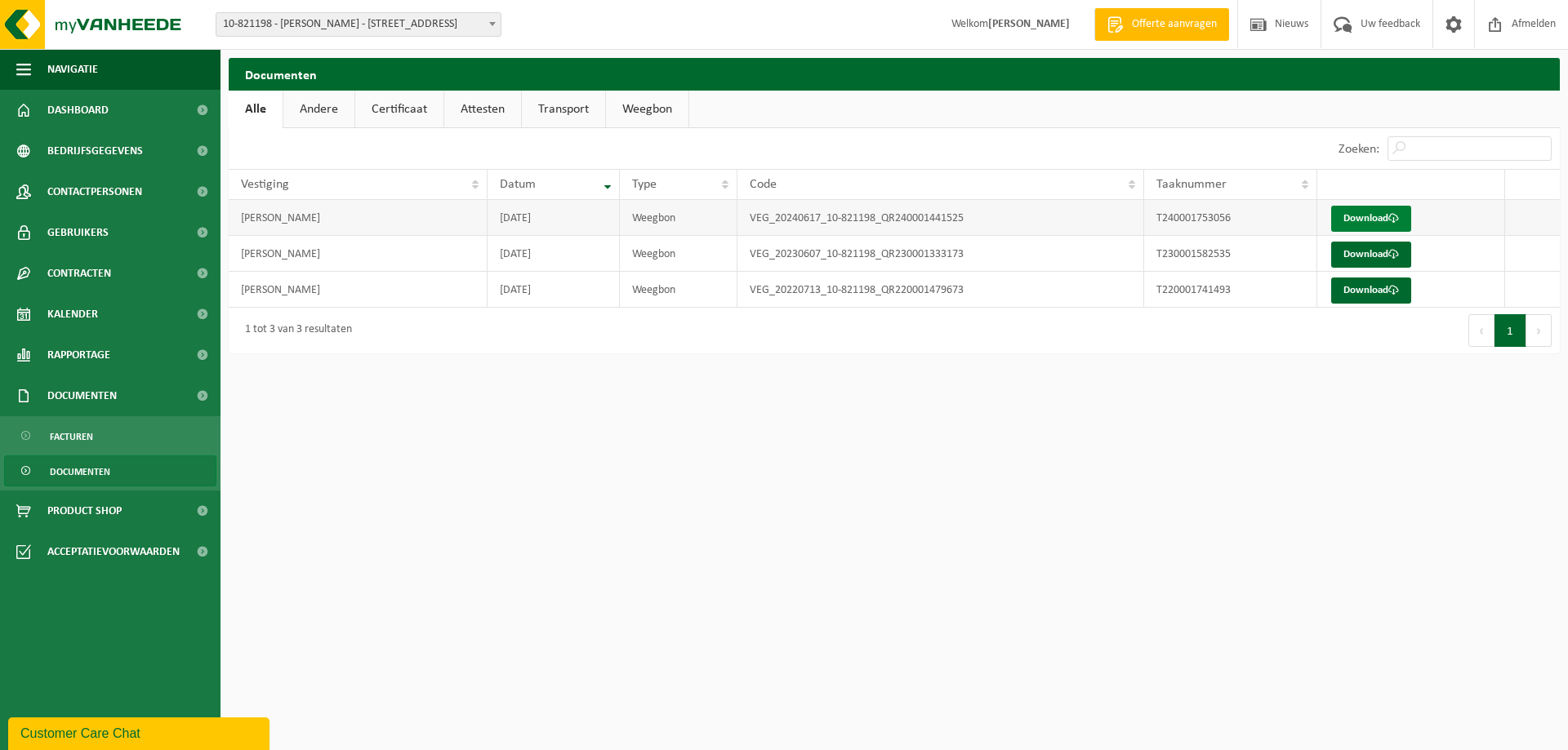
click at [1371, 215] on link "Download" at bounding box center [1370, 219] width 80 height 27
